Goal: Information Seeking & Learning: Learn about a topic

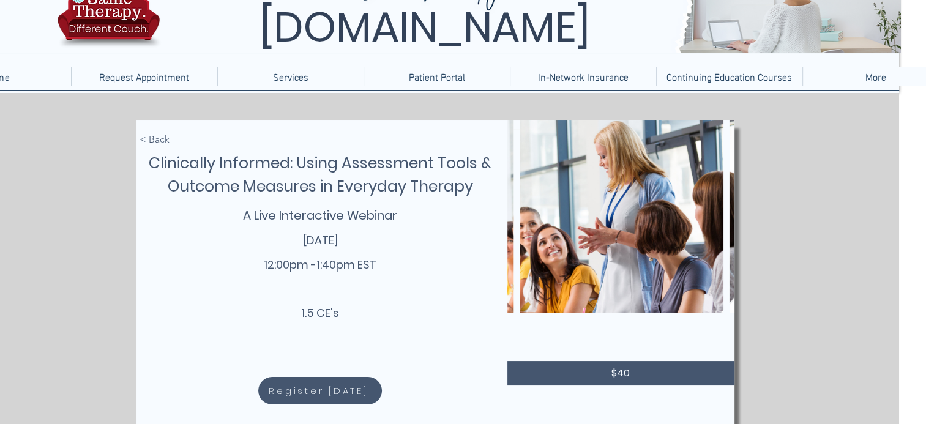
scroll to position [0, 27]
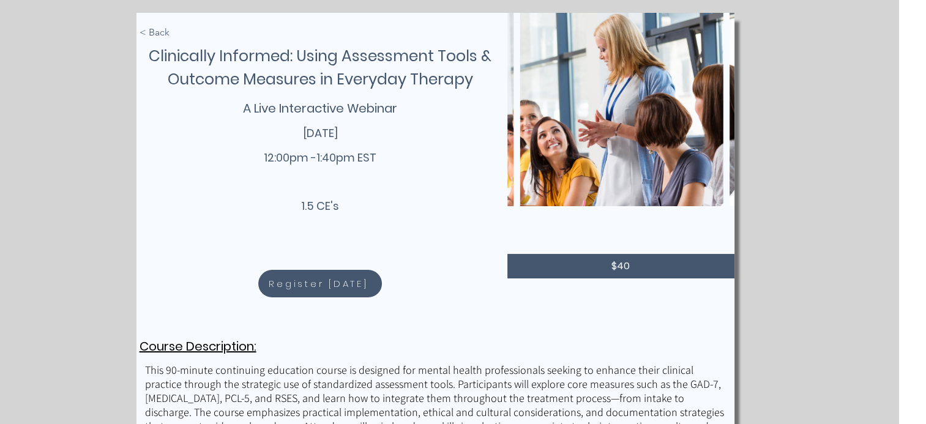
scroll to position [167, 27]
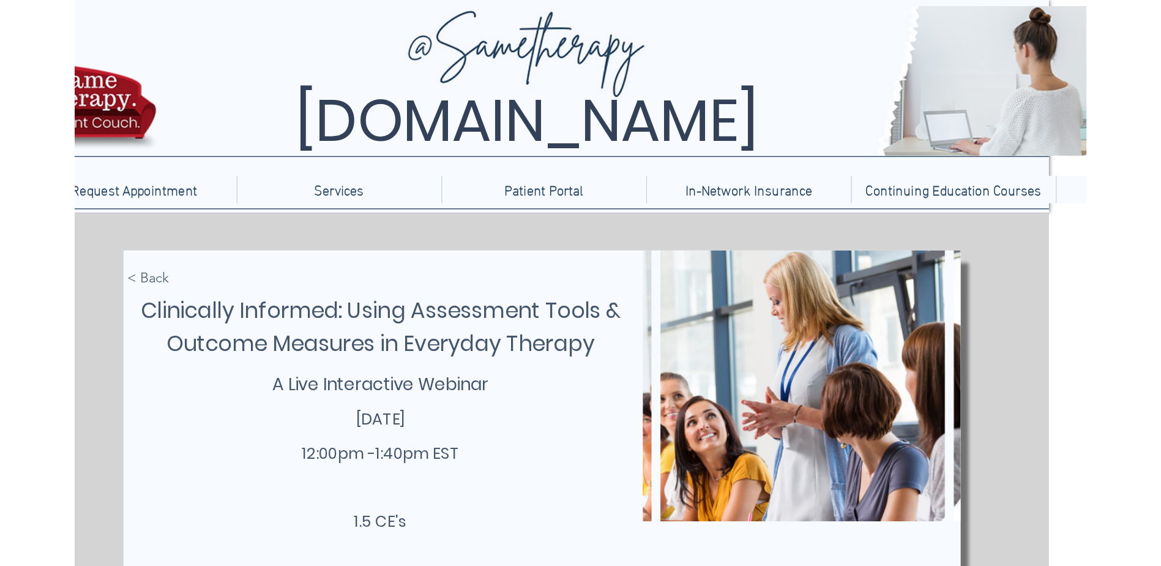
scroll to position [0, 0]
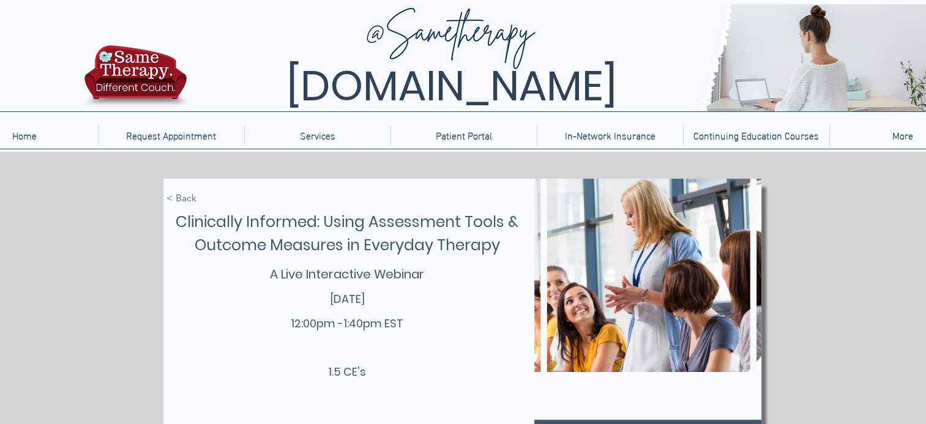
click at [181, 307] on div "main content" at bounding box center [462, 408] width 598 height 459
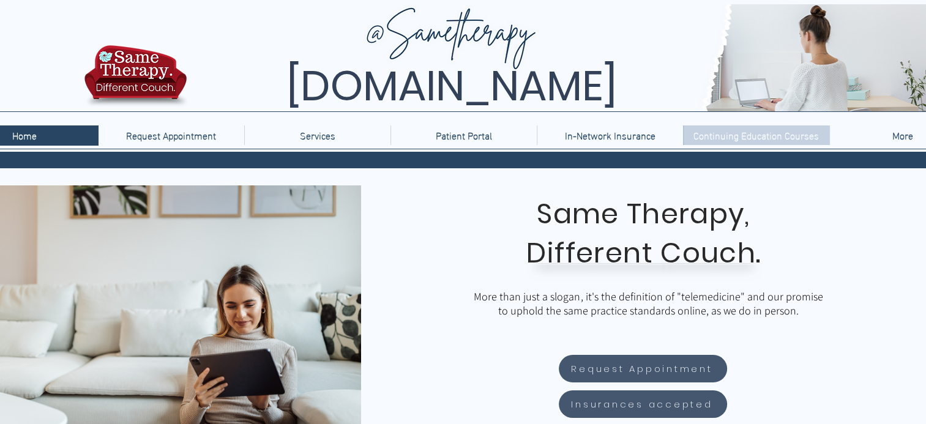
click at [711, 129] on p "Continuing Education Courses" at bounding box center [756, 135] width 138 height 20
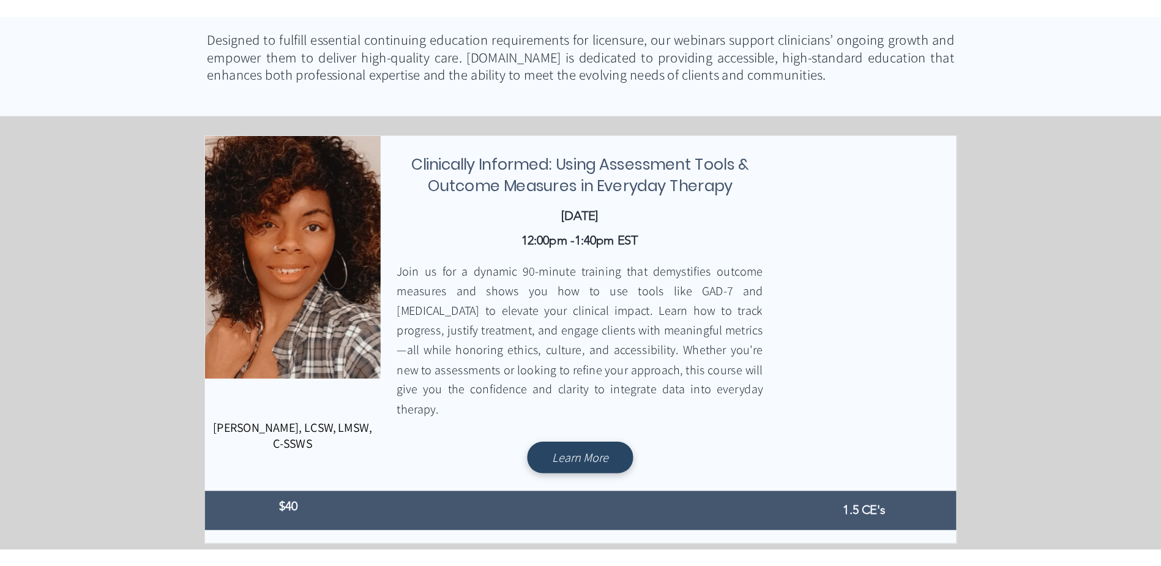
scroll to position [304, 0]
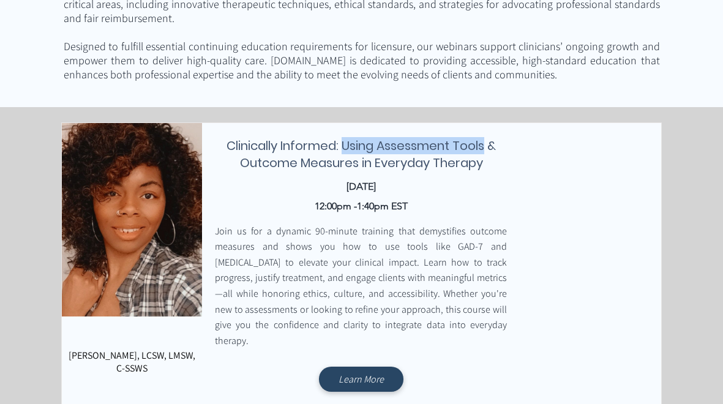
drag, startPoint x: 343, startPoint y: 144, endPoint x: 485, endPoint y: 151, distance: 142.2
click at [485, 151] on span "Clinically Informed: Using Assessment Tools & Outcome Measures in Everyday Ther…" at bounding box center [361, 154] width 269 height 34
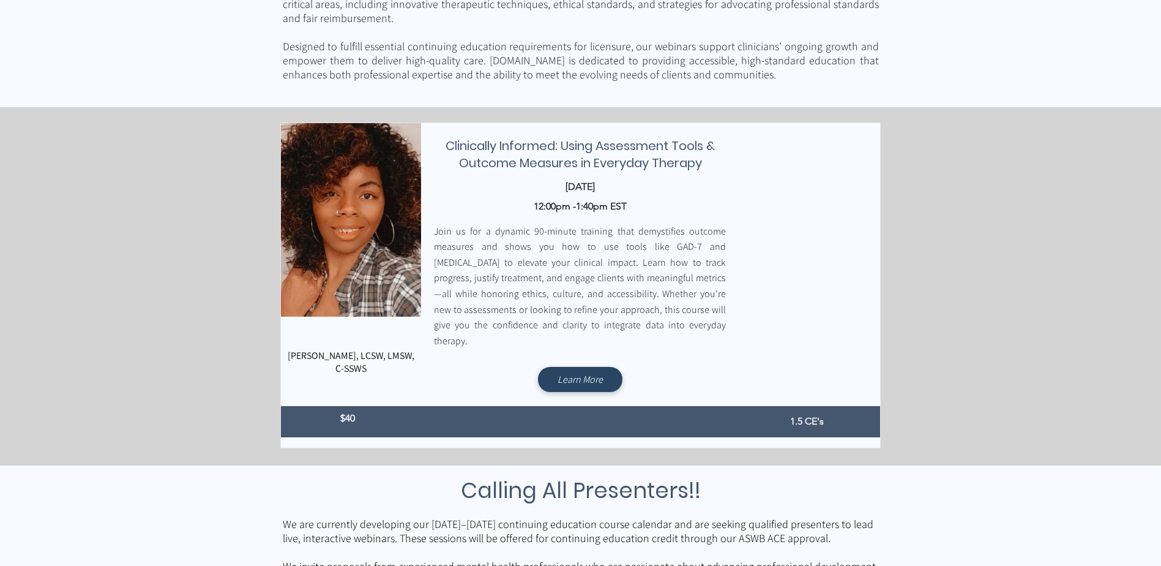
click at [216, 191] on div "main content" at bounding box center [580, 506] width 1161 height 782
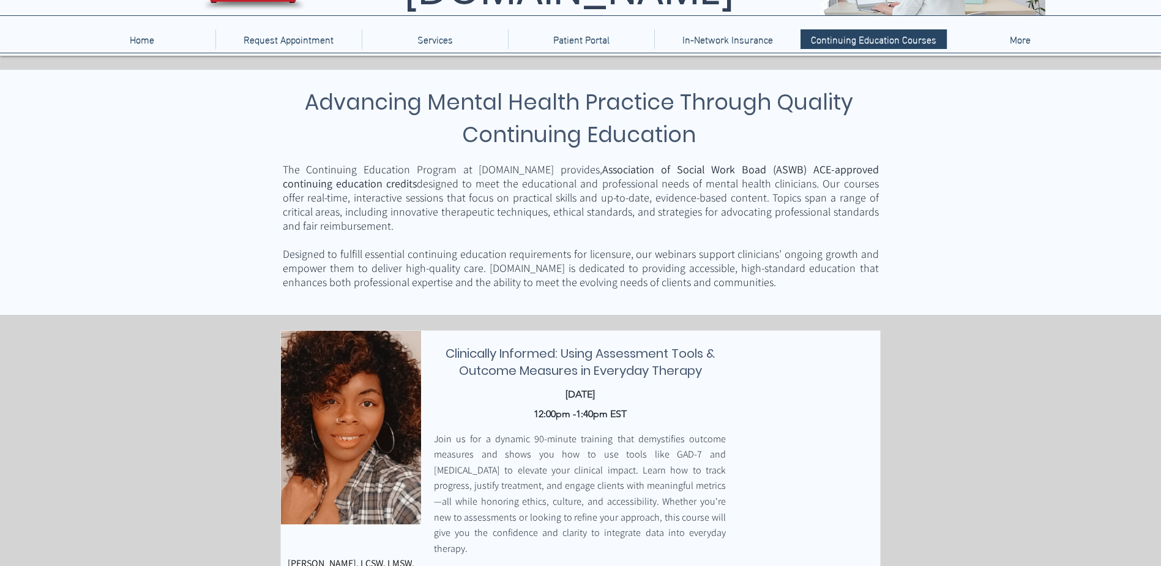
scroll to position [38, 0]
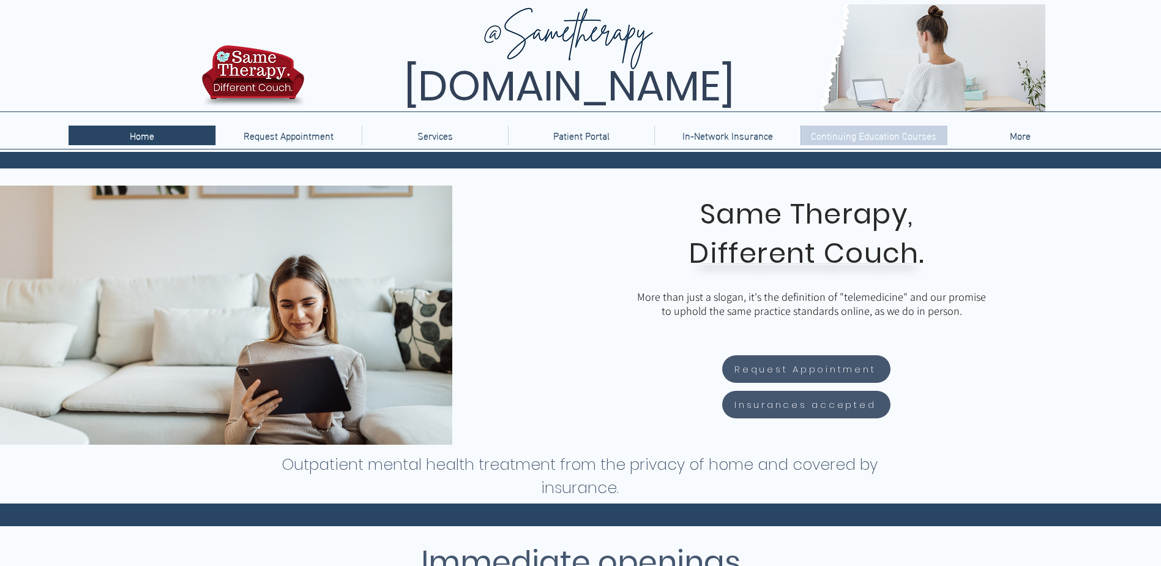
click at [844, 137] on p "Continuing Education Courses" at bounding box center [874, 135] width 138 height 20
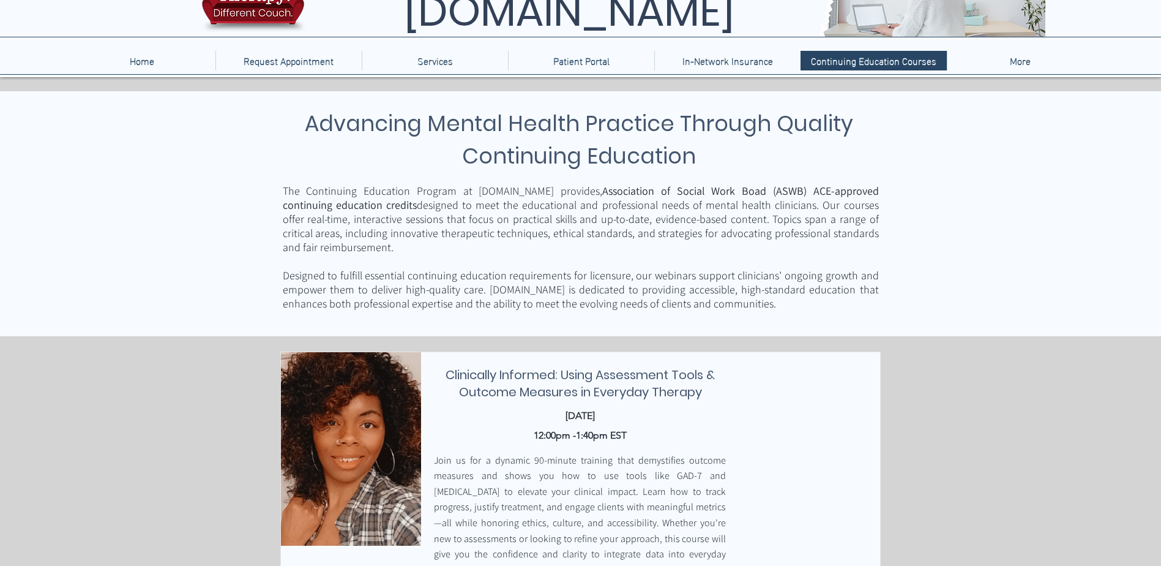
scroll to position [184, 0]
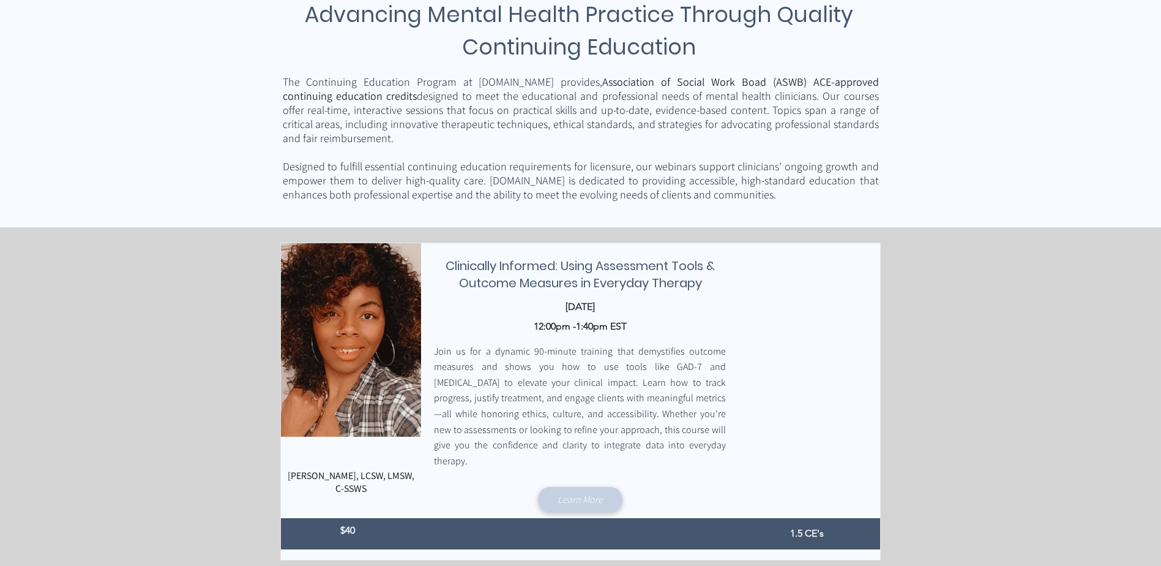
click at [573, 493] on span "Learn More" at bounding box center [580, 499] width 45 height 13
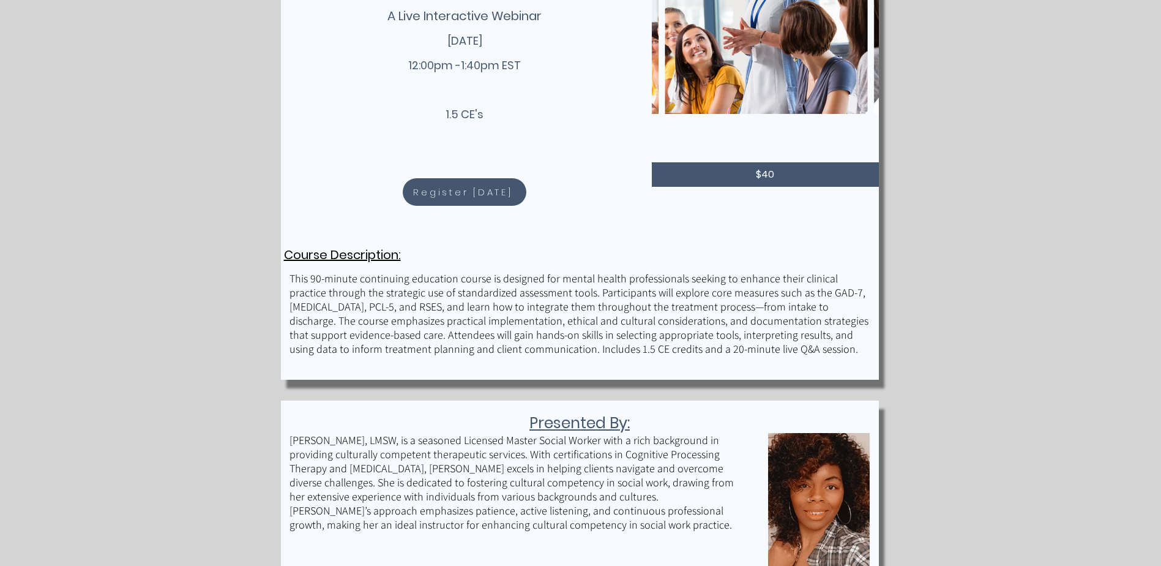
scroll to position [306, 0]
